Goal: Task Accomplishment & Management: Use online tool/utility

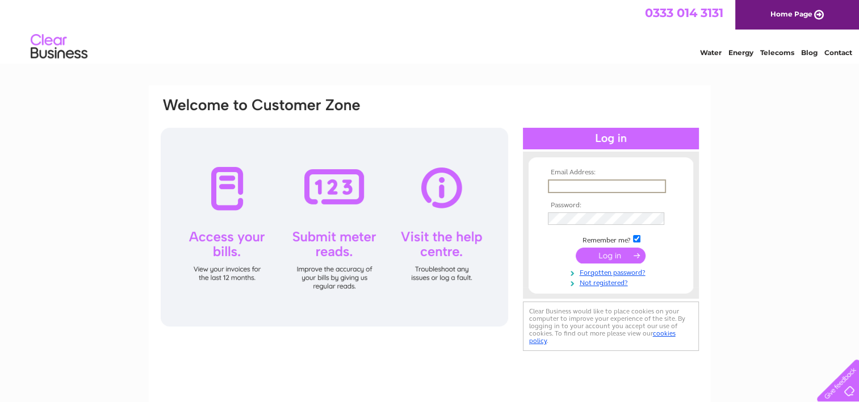
click at [571, 187] on input "text" at bounding box center [607, 186] width 118 height 14
type input "cartam2912@gmail.com"
click at [600, 255] on input "submit" at bounding box center [610, 255] width 70 height 16
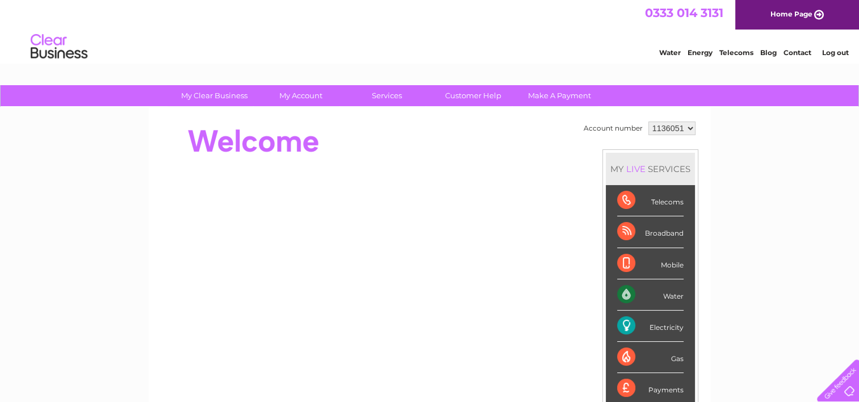
click at [654, 320] on div "Electricity" at bounding box center [650, 325] width 66 height 31
click at [651, 325] on div "Electricity" at bounding box center [650, 325] width 66 height 31
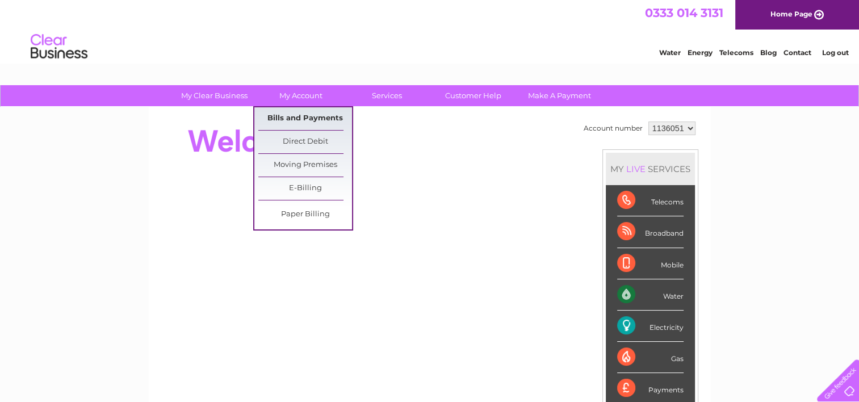
click at [292, 109] on link "Bills and Payments" at bounding box center [305, 118] width 94 height 23
click at [292, 113] on link "Bills and Payments" at bounding box center [305, 118] width 94 height 23
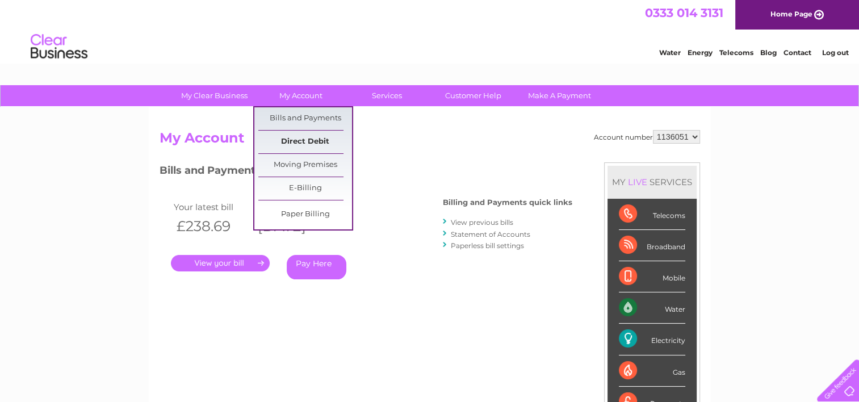
click at [301, 138] on link "Direct Debit" at bounding box center [305, 142] width 94 height 23
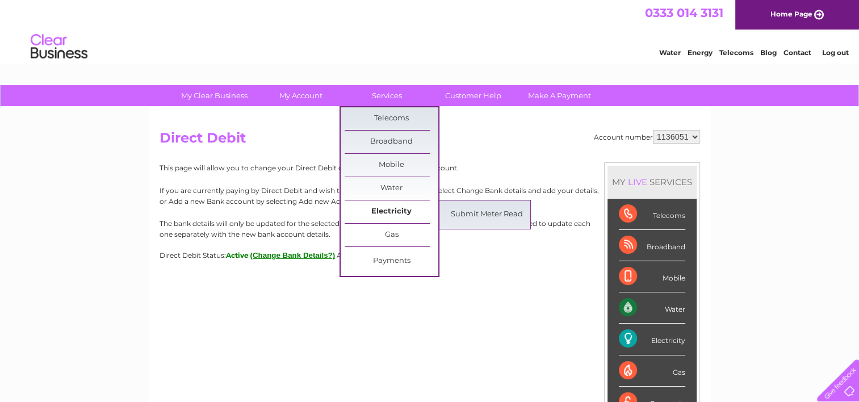
click at [397, 211] on link "Electricity" at bounding box center [391, 211] width 94 height 23
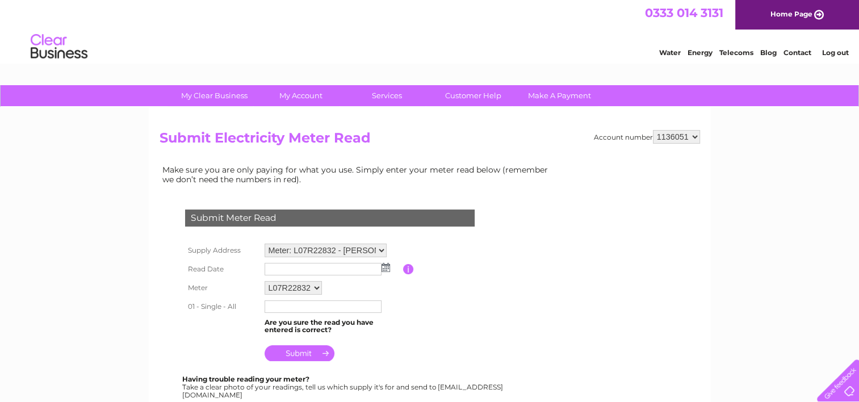
click at [386, 264] on img at bounding box center [385, 267] width 9 height 9
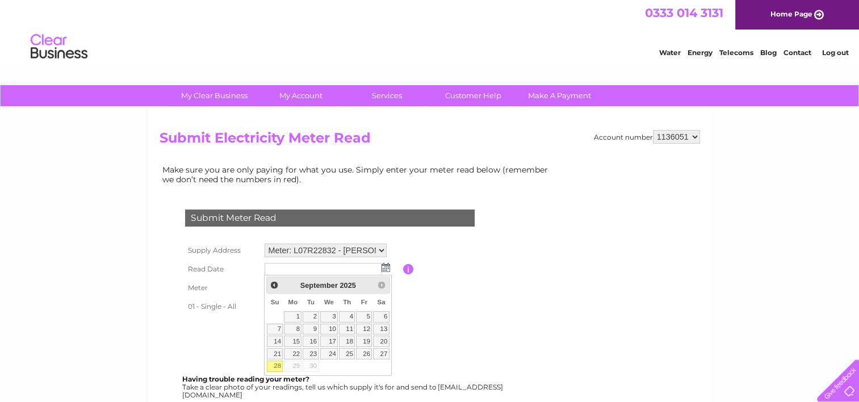
click at [279, 360] on link "28" at bounding box center [275, 365] width 16 height 11
type input "2025/09/28"
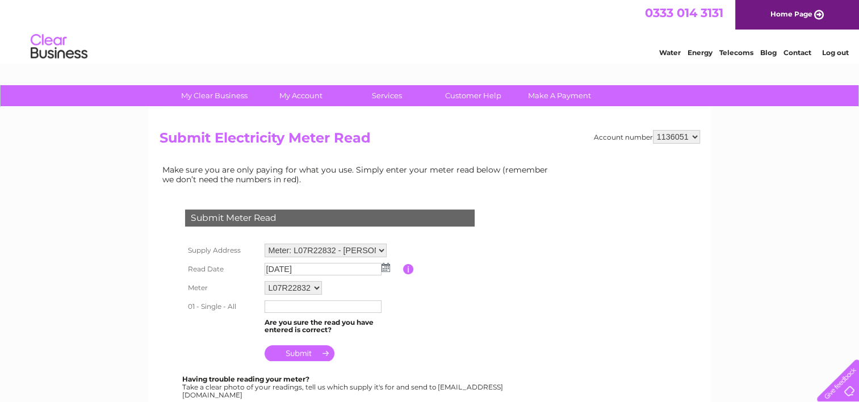
click at [295, 304] on input "text" at bounding box center [322, 306] width 117 height 12
type input "50744"
click at [287, 353] on input "submit" at bounding box center [299, 353] width 70 height 16
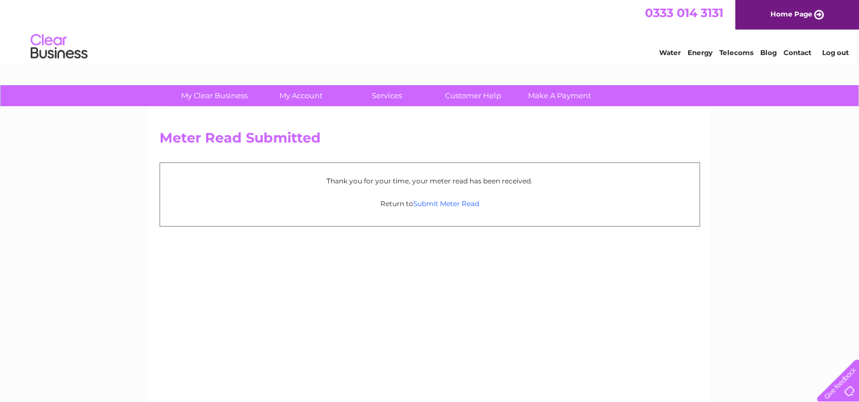
click at [447, 205] on link "Submit Meter Read" at bounding box center [446, 203] width 66 height 9
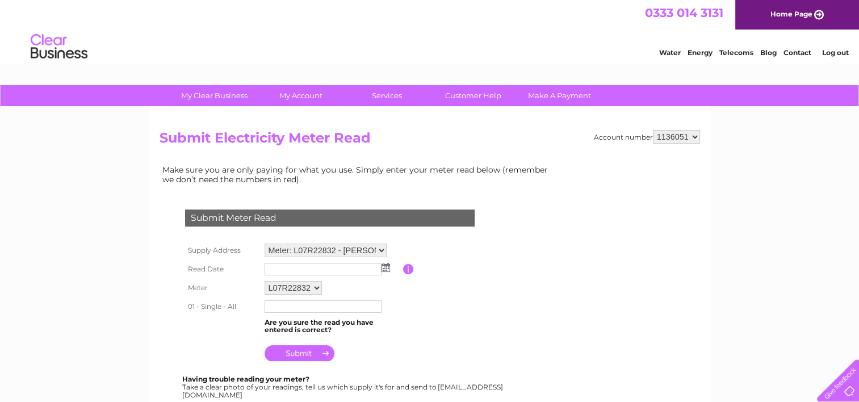
click at [380, 253] on select "Meter: L07R22832 - [PERSON_NAME][GEOGRAPHIC_DATA], [GEOGRAPHIC_DATA], Crianlari…" at bounding box center [325, 250] width 122 height 14
select select "128801"
click at [264, 243] on select "Meter: L07R22832 - Clifton Cottage, Tyndrum, Crianlarich, FK20 8SA Meter: D15R5…" at bounding box center [325, 250] width 122 height 15
click at [386, 270] on img at bounding box center [385, 267] width 9 height 9
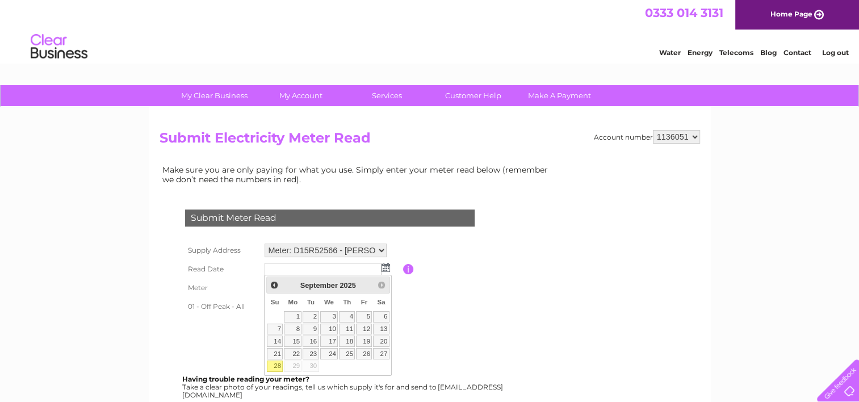
click at [277, 364] on link "28" at bounding box center [275, 365] width 16 height 11
type input "[DATE]"
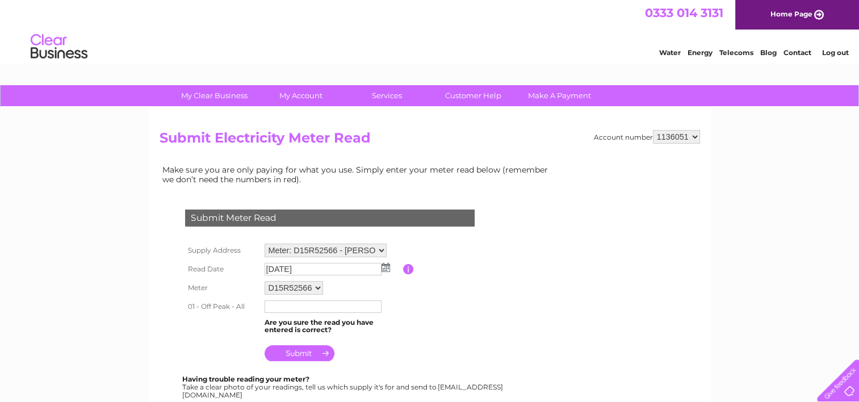
click at [279, 307] on input "text" at bounding box center [322, 306] width 117 height 12
type input "75217"
click at [297, 359] on input "submit" at bounding box center [299, 353] width 70 height 16
